Goal: Task Accomplishment & Management: Manage account settings

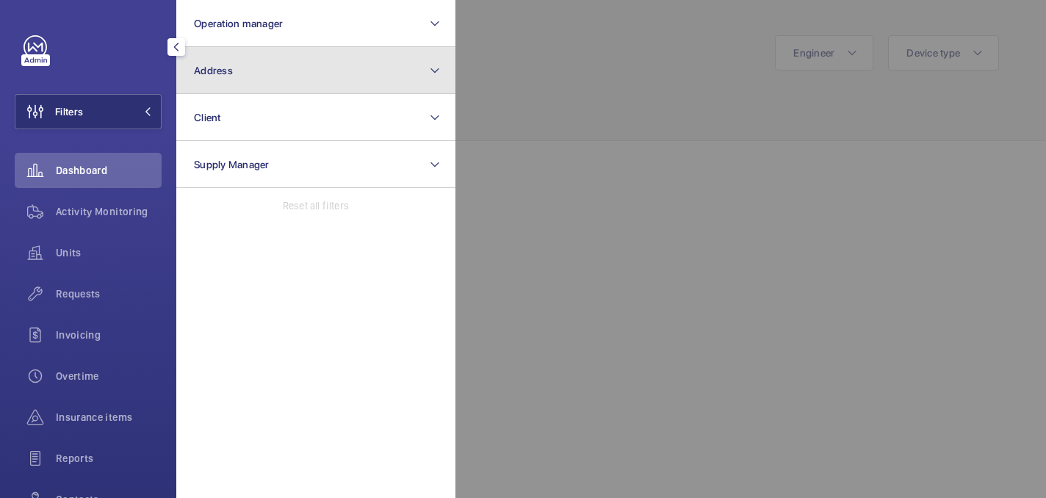
click at [279, 73] on button "Address" at bounding box center [315, 70] width 279 height 47
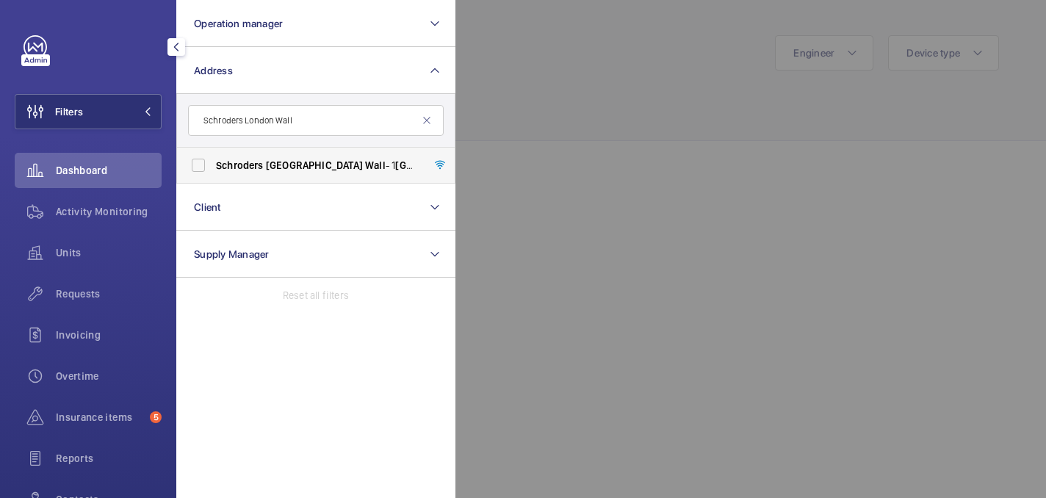
type input "Schroders London Wall"
click at [273, 176] on label "Schroders [GEOGRAPHIC_DATA] - [STREET_ADDRESS]" at bounding box center [305, 165] width 256 height 35
click at [213, 176] on input "Schroders [GEOGRAPHIC_DATA] - [STREET_ADDRESS]" at bounding box center [198, 165] width 29 height 29
checkbox input "true"
click at [598, 123] on div at bounding box center [979, 249] width 1046 height 498
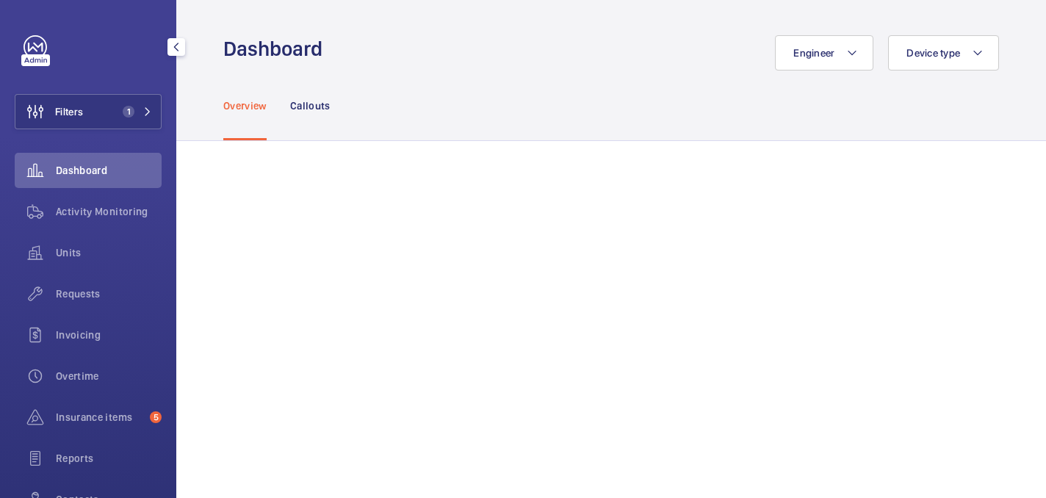
drag, startPoint x: 80, startPoint y: 251, endPoint x: 96, endPoint y: 275, distance: 28.1
click at [80, 251] on span "Units" at bounding box center [109, 252] width 106 height 15
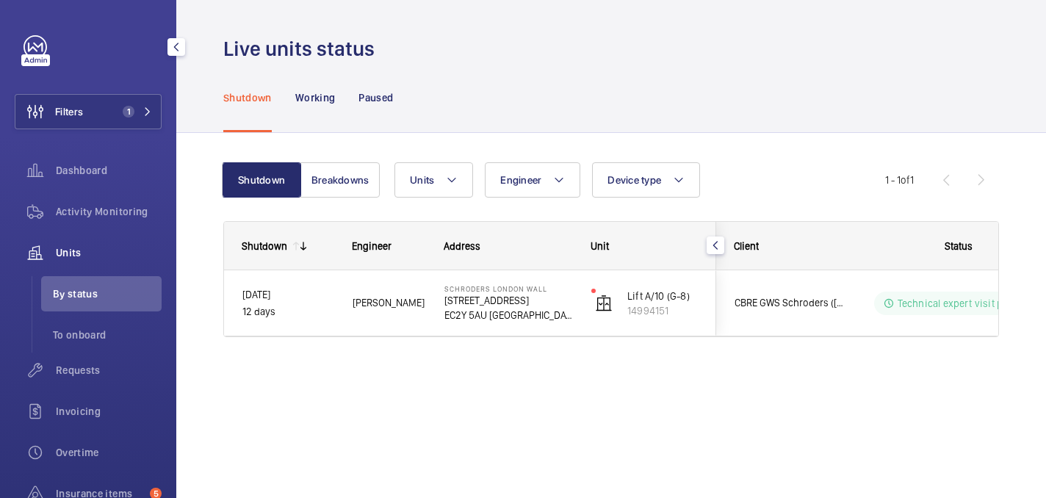
click at [73, 372] on span "Requests" at bounding box center [109, 370] width 106 height 15
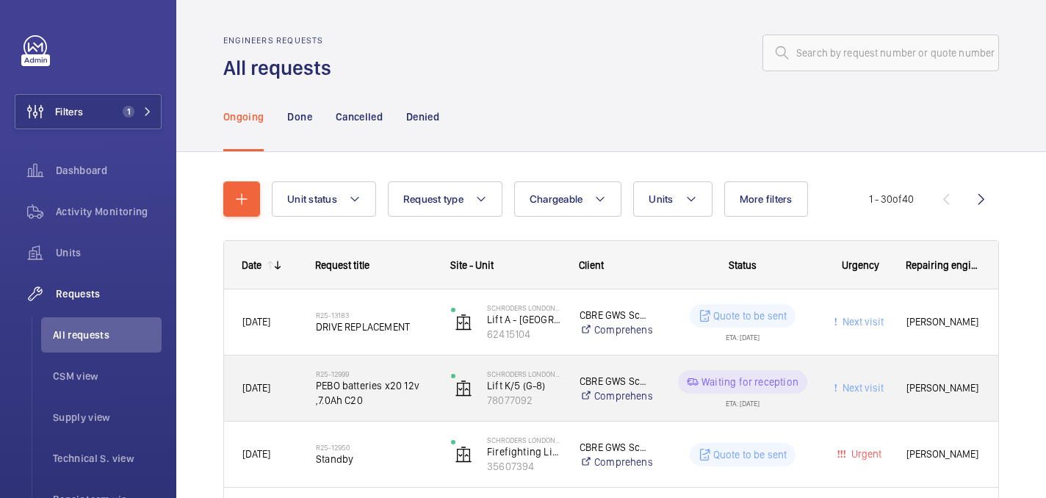
scroll to position [76, 0]
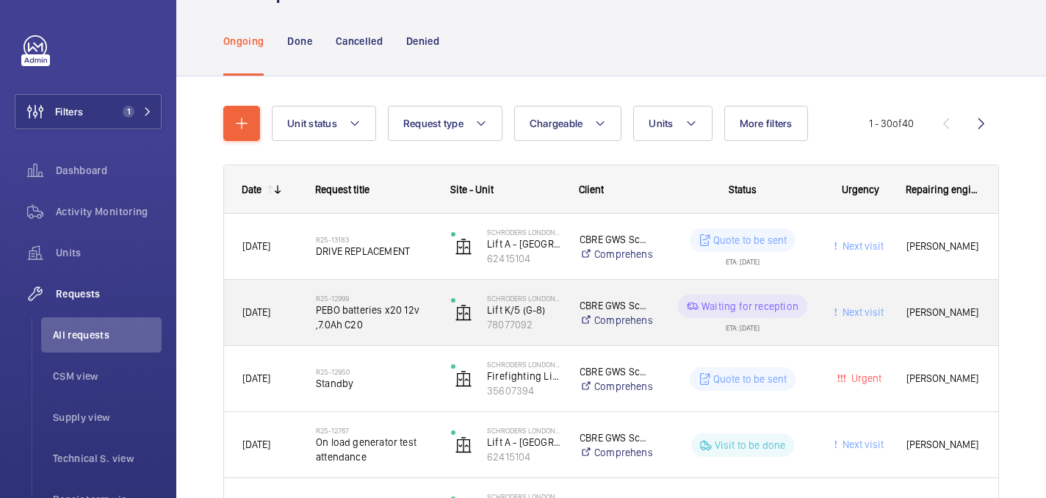
click at [412, 285] on div "R25-12999 PEBO batteries x20 12v ,7.0Ah C20" at bounding box center [365, 313] width 134 height 66
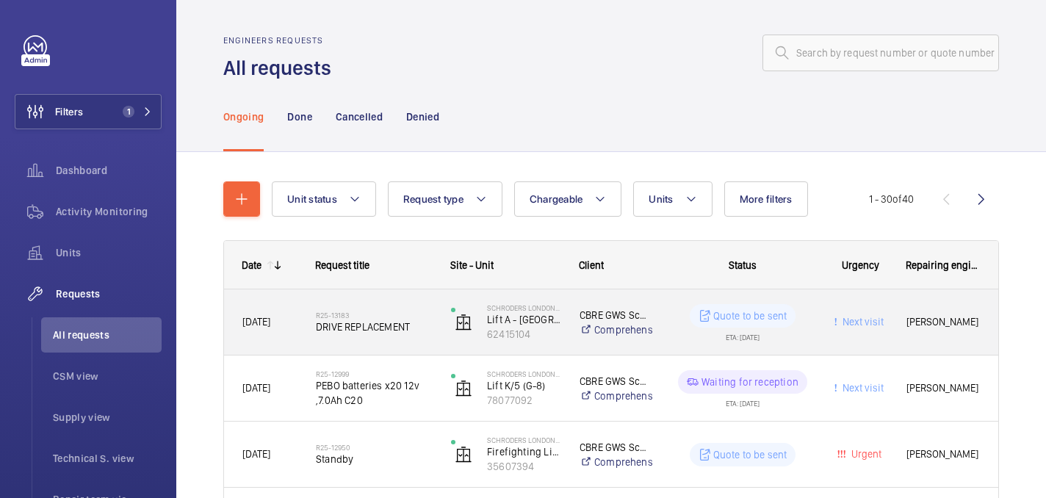
click at [406, 325] on span "DRIVE REPLACEMENT" at bounding box center [374, 327] width 116 height 15
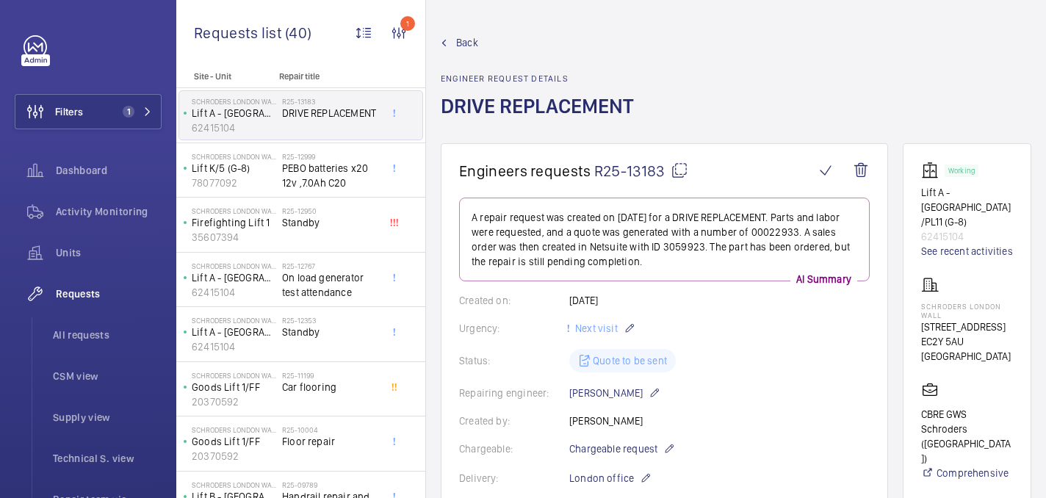
drag, startPoint x: 938, startPoint y: 306, endPoint x: 988, endPoint y: 342, distance: 61.0
click at [988, 342] on div "Schroders [GEOGRAPHIC_DATA] [STREET_ADDRESS]" at bounding box center [968, 319] width 92 height 87
click at [988, 364] on p "EC2Y 5AU [GEOGRAPHIC_DATA]" at bounding box center [968, 348] width 92 height 29
drag, startPoint x: 933, startPoint y: 303, endPoint x: 994, endPoint y: 373, distance: 93.3
click at [994, 373] on wm-front-card "Working Lift A - [GEOGRAPHIC_DATA]/PL11 (G-8) 62415104 See recent activities Sc…" at bounding box center [967, 436] width 129 height 586
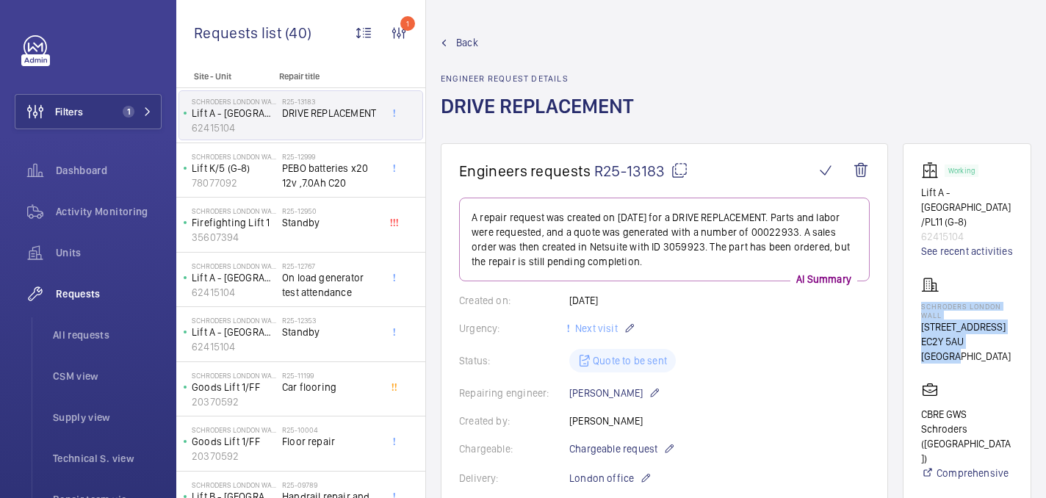
copy div "Schroders [GEOGRAPHIC_DATA] [STREET_ADDRESS]"
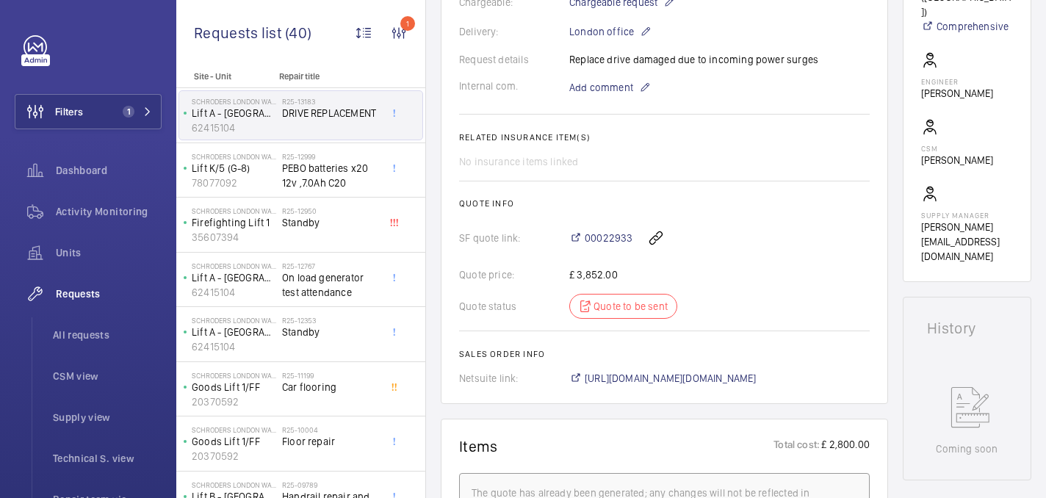
scroll to position [626, 0]
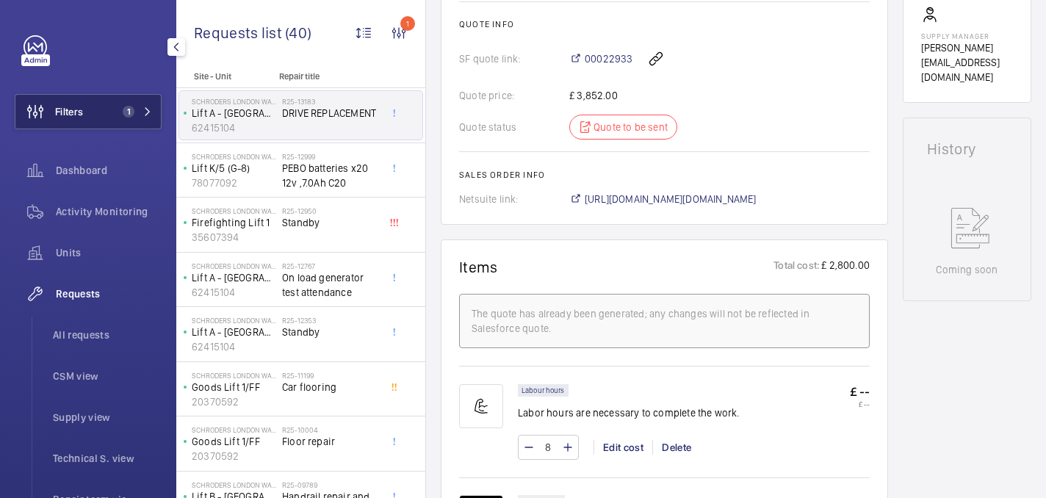
click at [136, 94] on button "Filters 1" at bounding box center [88, 111] width 147 height 35
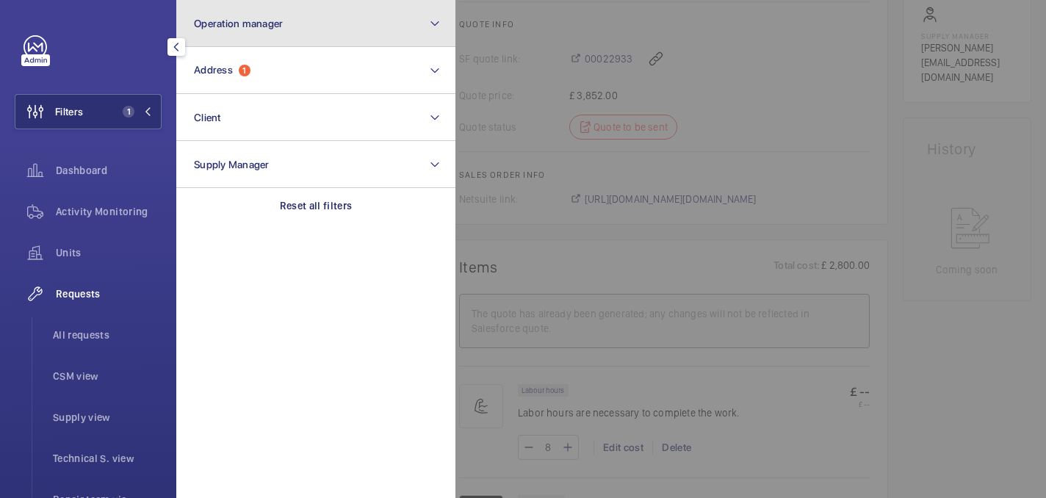
click at [263, 39] on button "Operation manager" at bounding box center [315, 23] width 279 height 47
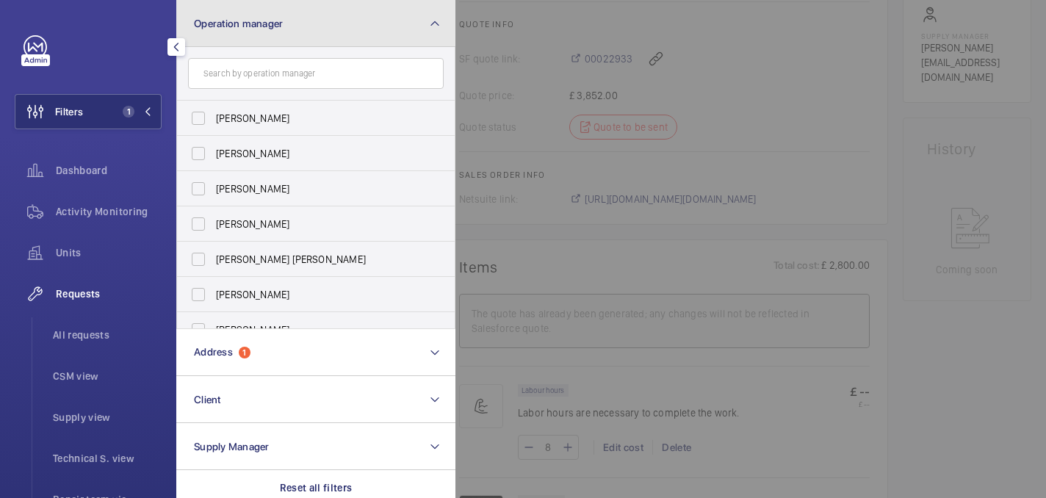
click at [247, 18] on span "Operation manager" at bounding box center [238, 24] width 89 height 12
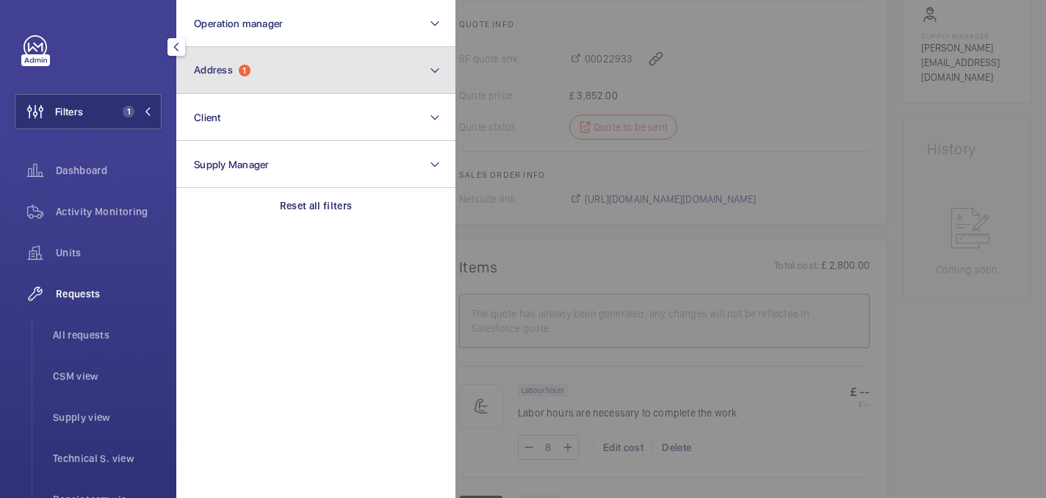
click at [247, 62] on button "Address 1" at bounding box center [315, 70] width 279 height 47
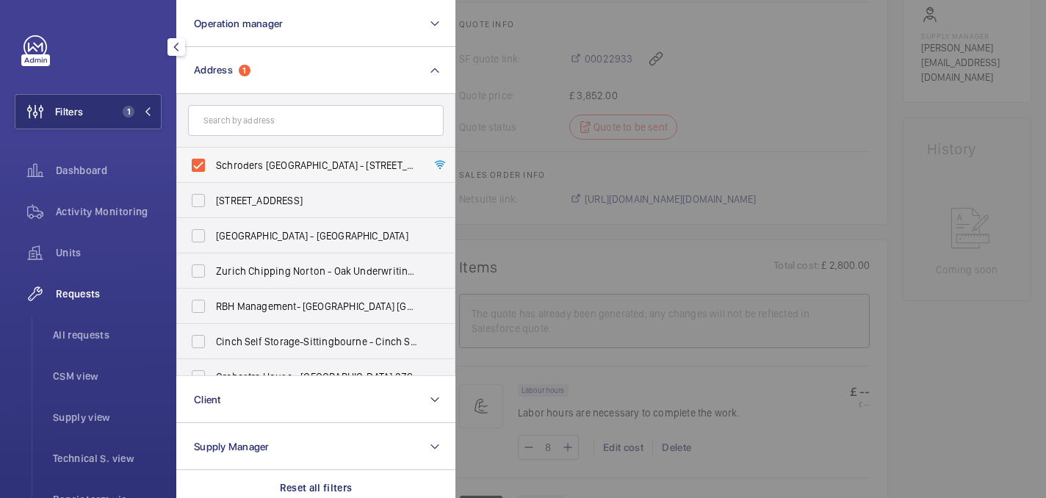
click at [234, 168] on span "Schroders [GEOGRAPHIC_DATA] - [STREET_ADDRESS]" at bounding box center [317, 165] width 202 height 15
click at [213, 168] on input "Schroders [GEOGRAPHIC_DATA] - [STREET_ADDRESS]" at bounding box center [198, 165] width 29 height 29
checkbox input "false"
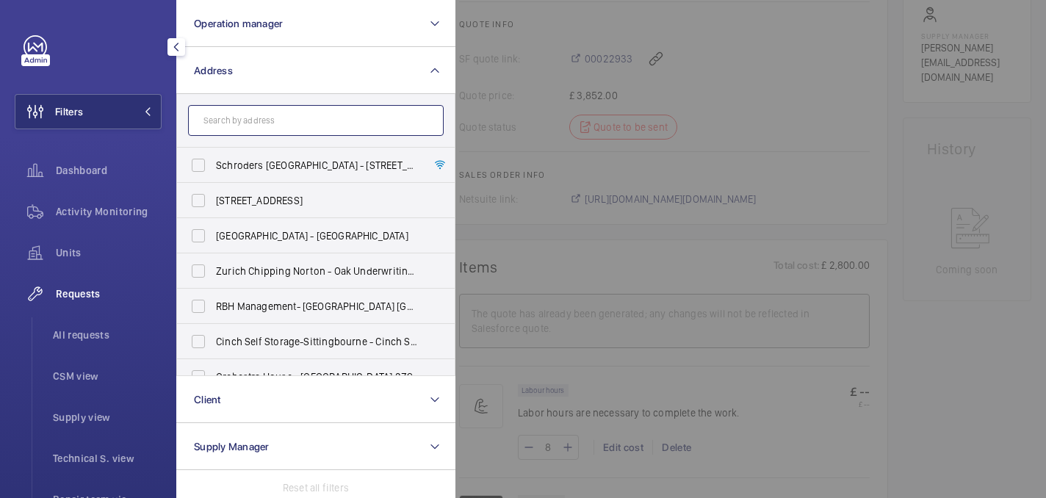
click at [234, 112] on input "text" at bounding box center [316, 120] width 256 height 31
paste input "[GEOGRAPHIC_DATA][PERSON_NAME]."
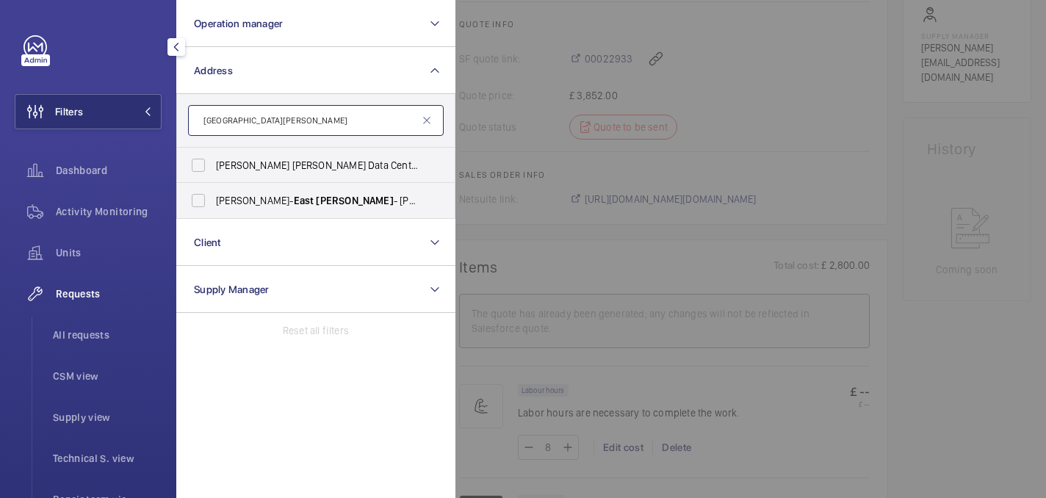
paste input "RH19 1XZ"
type input "[STREET_ADDRESS][PERSON_NAME]"
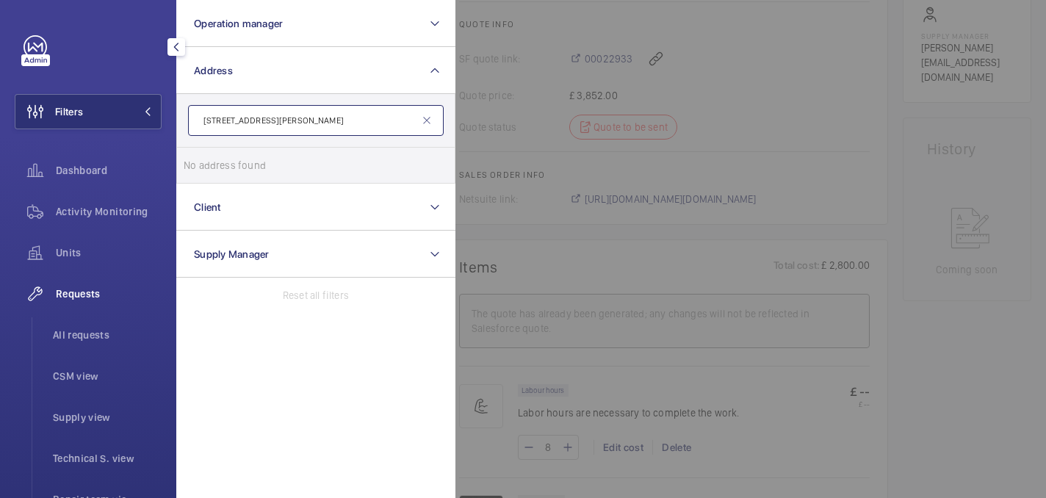
drag, startPoint x: 260, startPoint y: 121, endPoint x: 170, endPoint y: 119, distance: 89.7
click at [170, 119] on div "Filters Operation manager Address [GEOGRAPHIC_DATA][PERSON_NAME] 1XZ No address…" at bounding box center [88, 249] width 176 height 498
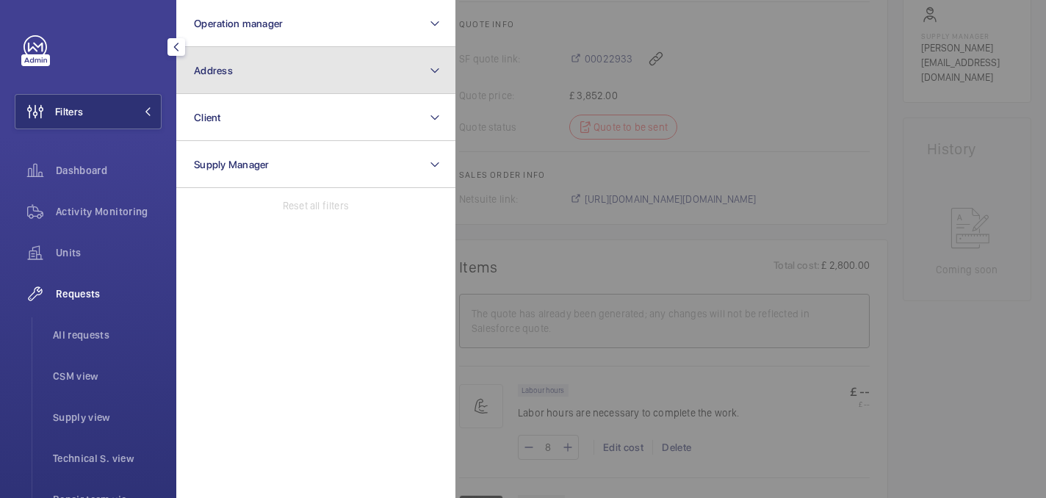
click at [278, 82] on button "Address" at bounding box center [315, 70] width 279 height 47
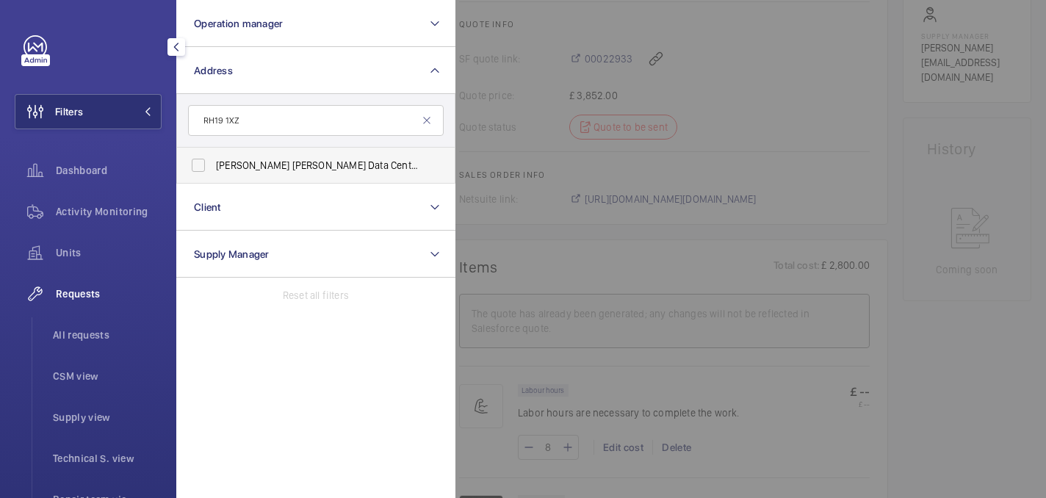
type input "RH19 1XZ"
click at [266, 168] on span "[PERSON_NAME] [PERSON_NAME] Data Centre - [STREET_ADDRESS][PERSON_NAME]" at bounding box center [317, 165] width 202 height 15
click at [213, 168] on input "[PERSON_NAME] [PERSON_NAME] Data Centre - [STREET_ADDRESS][PERSON_NAME]" at bounding box center [198, 165] width 29 height 29
checkbox input "true"
click at [530, 165] on div at bounding box center [979, 249] width 1046 height 498
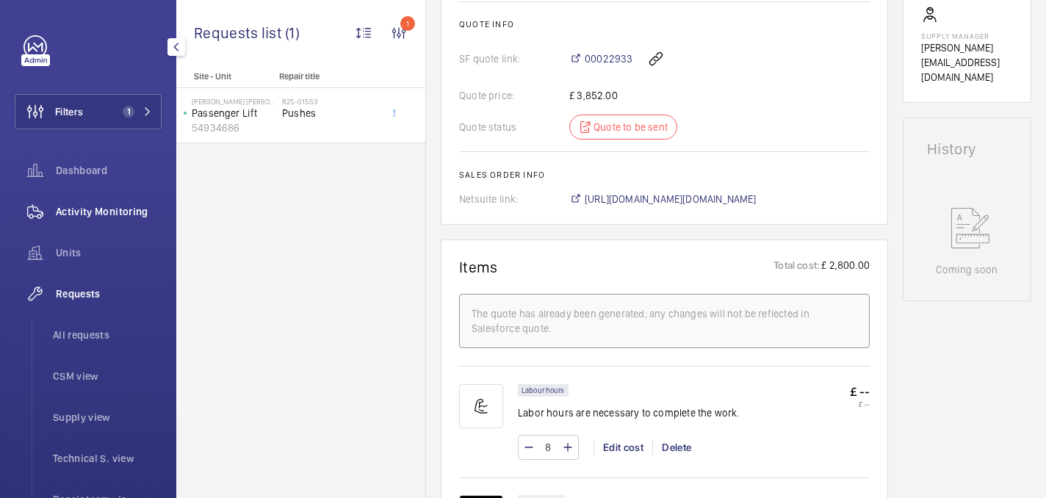
click at [98, 215] on span "Activity Monitoring" at bounding box center [109, 211] width 106 height 15
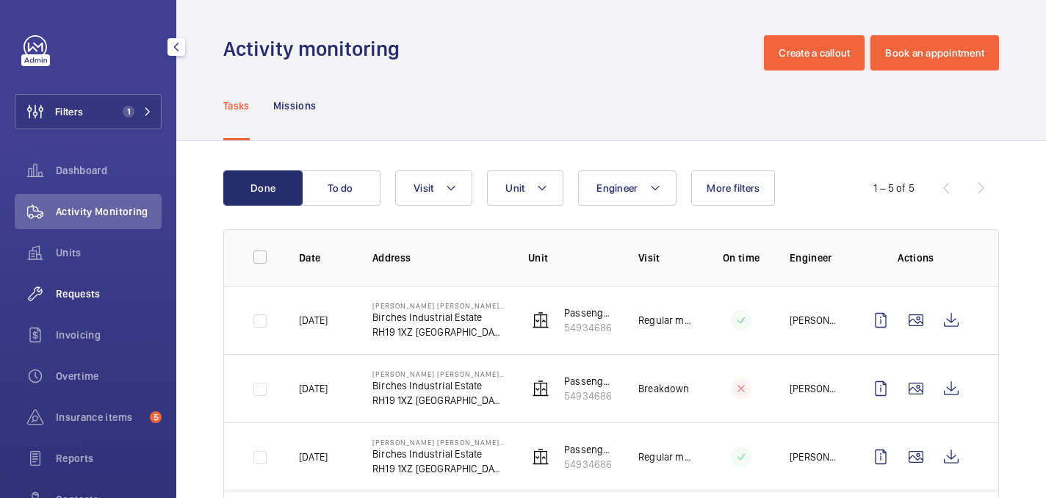
click at [72, 295] on span "Requests" at bounding box center [109, 294] width 106 height 15
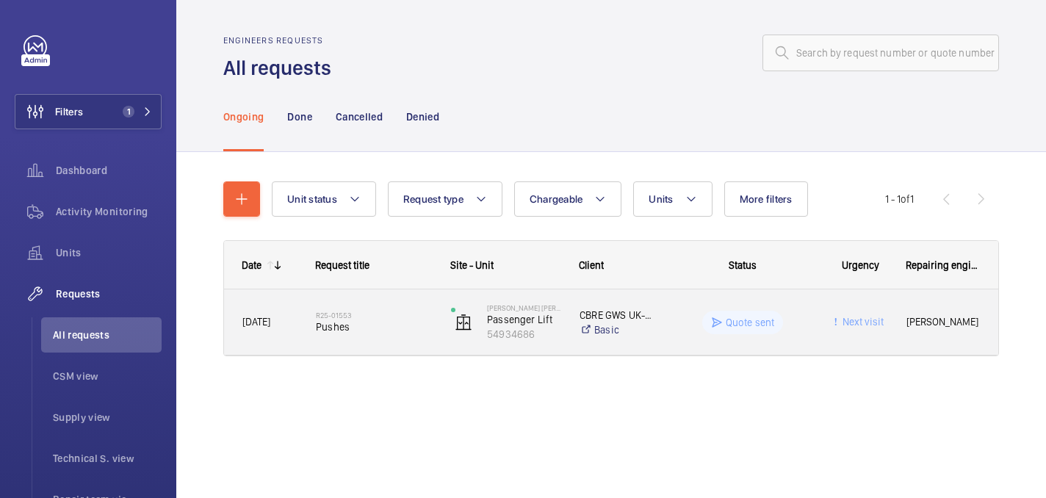
click at [383, 326] on span "Pushes" at bounding box center [374, 327] width 116 height 15
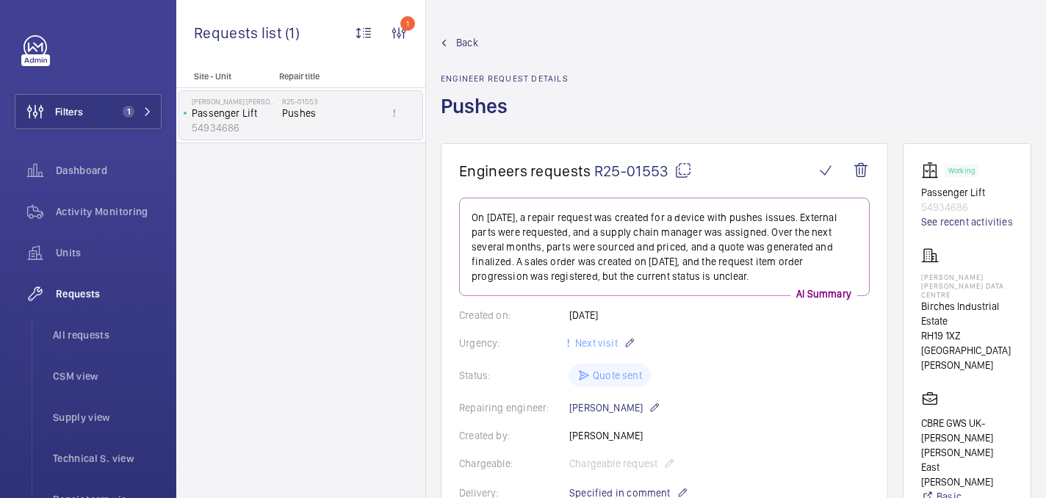
click at [682, 176] on mat-icon at bounding box center [684, 171] width 18 height 18
